Goal: Browse casually: Explore the website without a specific task or goal

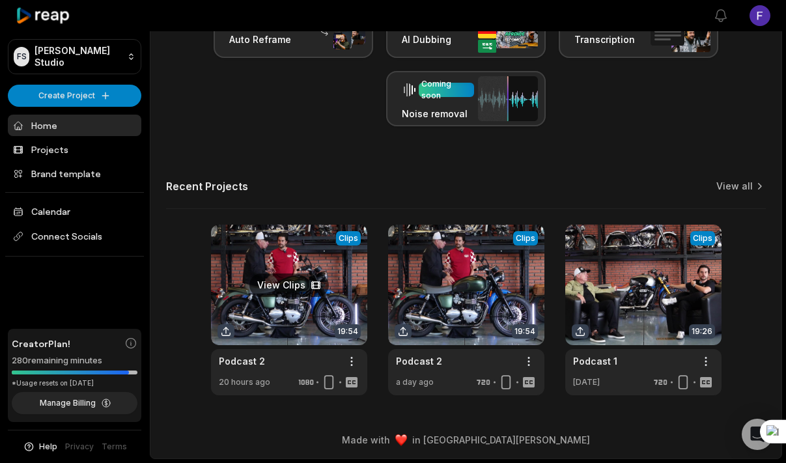
click at [294, 320] on link at bounding box center [289, 310] width 156 height 171
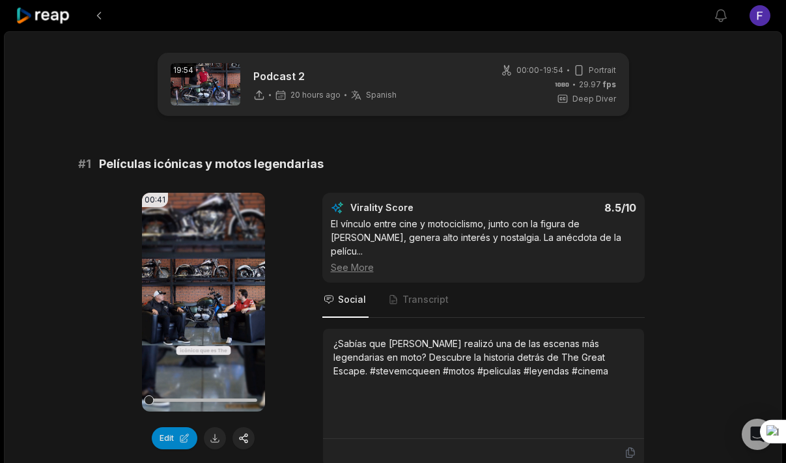
click at [57, 18] on icon at bounding box center [43, 16] width 55 height 18
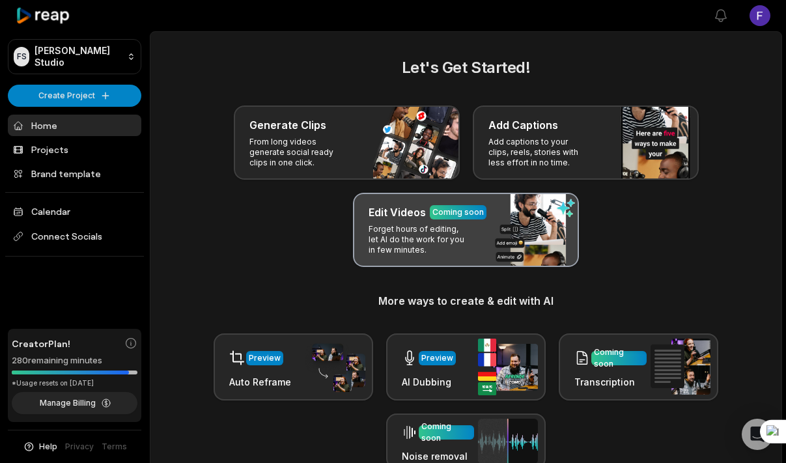
scroll to position [343, 0]
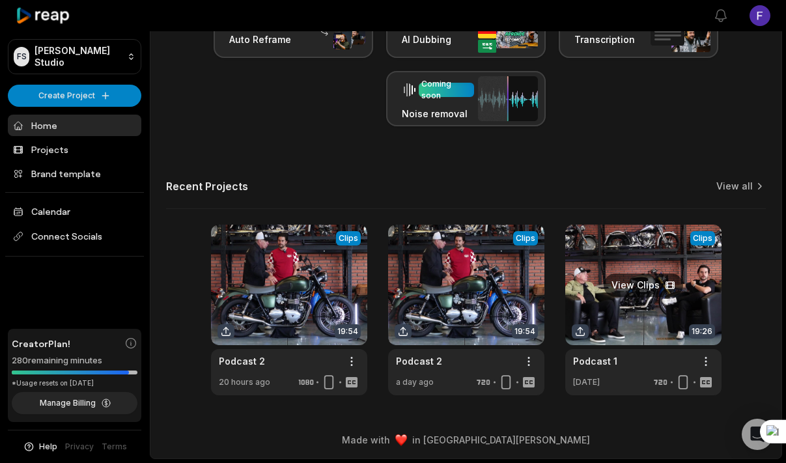
click at [614, 305] on link at bounding box center [643, 310] width 156 height 171
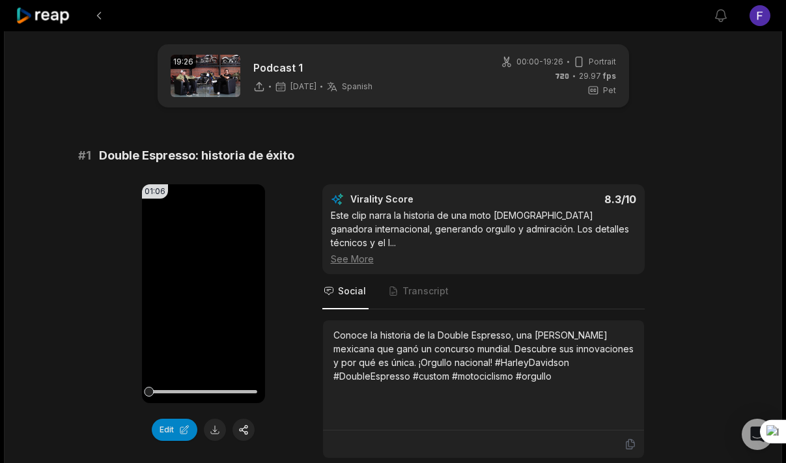
scroll to position [12, 0]
